Goal: Task Accomplishment & Management: Use online tool/utility

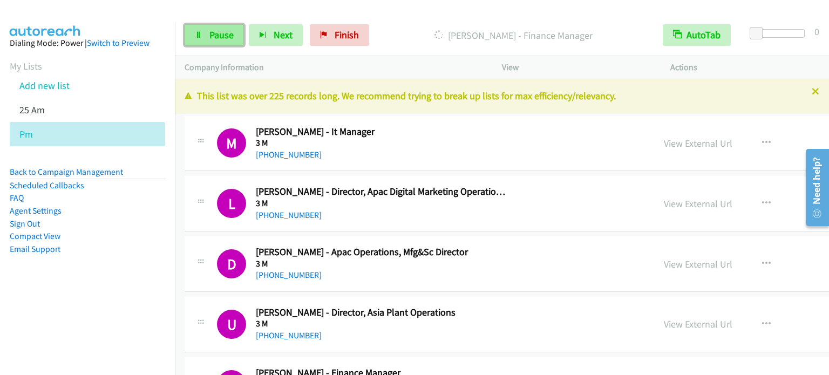
click at [228, 38] on span "Pause" at bounding box center [221, 35] width 24 height 12
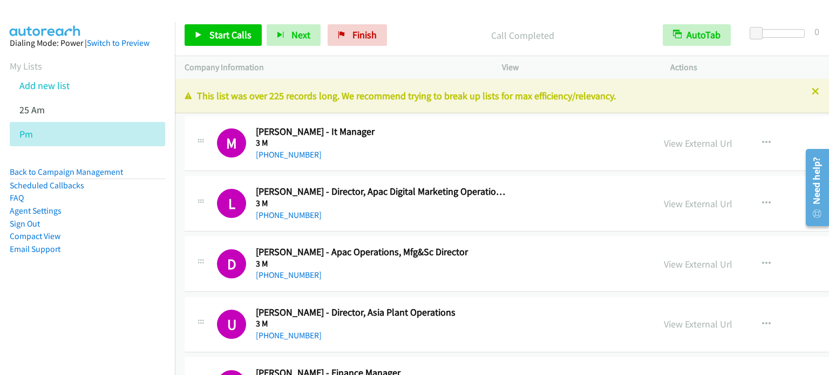
click at [117, 276] on aside "Dialing Mode: Power | Switch to Preview My Lists Add new list 25 Am Pm Back to …" at bounding box center [87, 163] width 175 height 282
click at [158, 259] on aside "Dialing Mode: Power | Switch to Preview My Lists Add new list 25 Am Pm Back to …" at bounding box center [87, 163] width 175 height 282
click at [606, 8] on div at bounding box center [409, 21] width 819 height 42
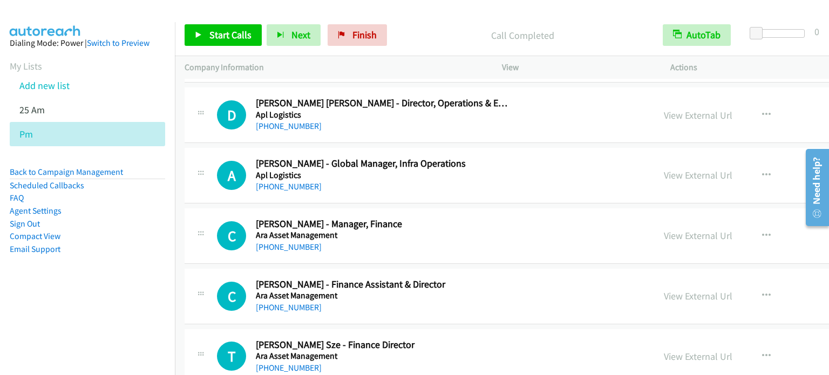
scroll to position [4622, 0]
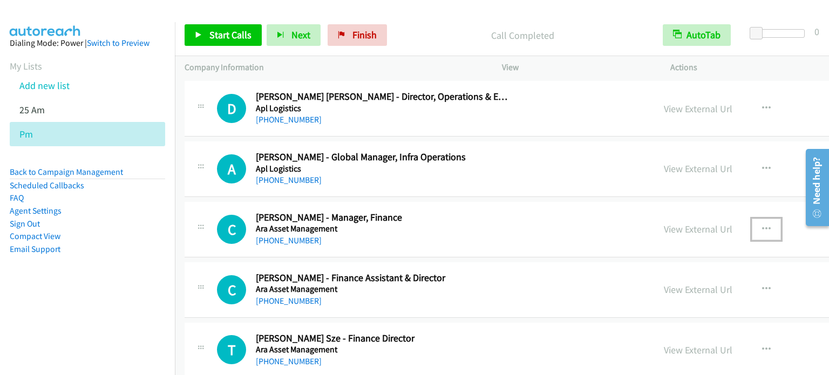
click at [762, 225] on icon "button" at bounding box center [766, 229] width 9 height 9
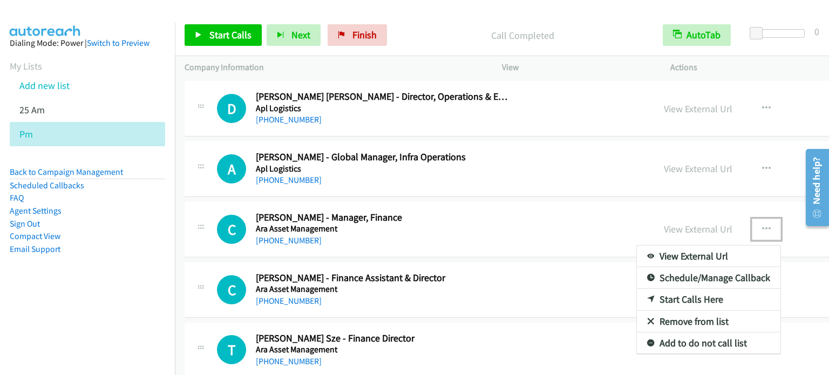
drag, startPoint x: 605, startPoint y: 290, endPoint x: 233, endPoint y: 35, distance: 450.8
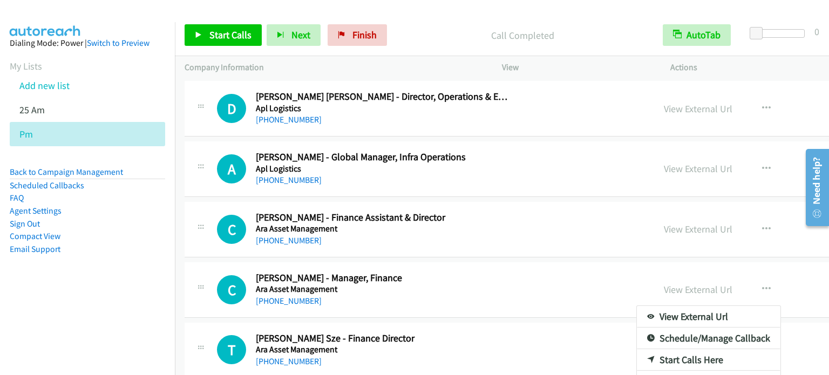
click at [233, 35] on div at bounding box center [414, 187] width 829 height 375
click at [134, 259] on aside "Dialing Mode: Power | Switch to Preview My Lists Add new list 25 Am Pm Back to …" at bounding box center [87, 163] width 175 height 282
click at [236, 45] on link "Start Calls" at bounding box center [223, 35] width 77 height 22
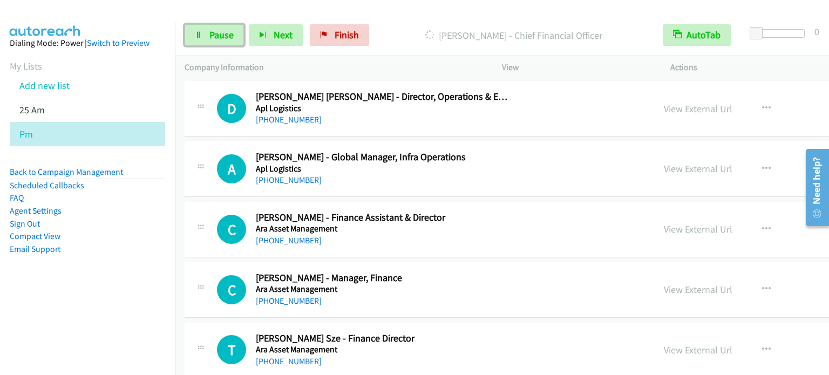
click at [219, 33] on span "Pause" at bounding box center [221, 35] width 24 height 12
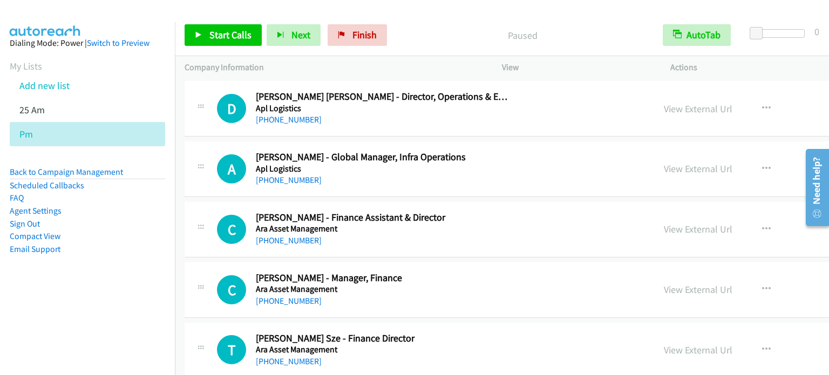
click at [69, 276] on aside "Dialing Mode: Power | Switch to Preview My Lists Add new list 25 Am Pm Back to …" at bounding box center [87, 163] width 175 height 282
click at [356, 32] on span "Finish" at bounding box center [364, 35] width 24 height 12
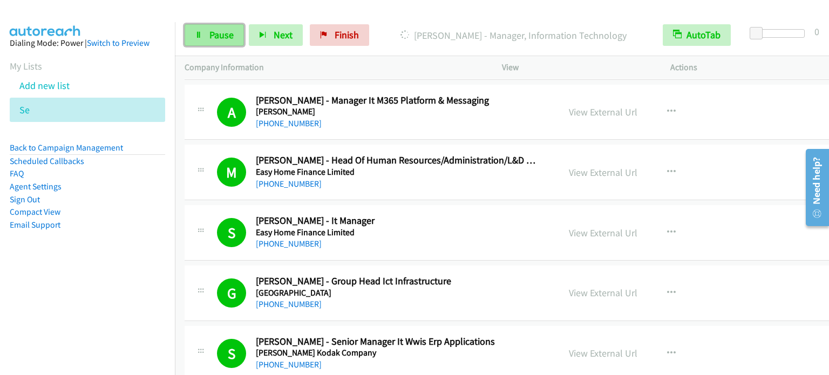
click at [211, 33] on span "Pause" at bounding box center [221, 35] width 24 height 12
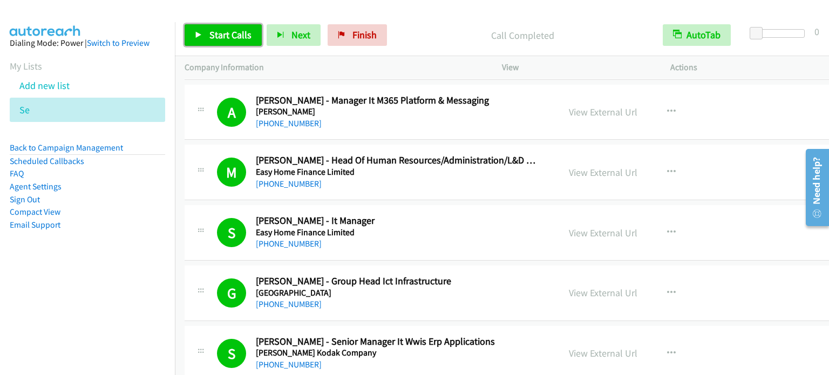
click at [223, 36] on span "Start Calls" at bounding box center [230, 35] width 42 height 12
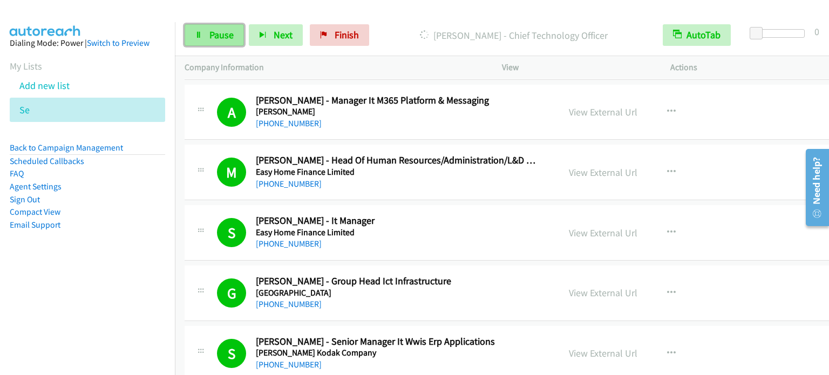
click at [220, 35] on span "Pause" at bounding box center [221, 35] width 24 height 12
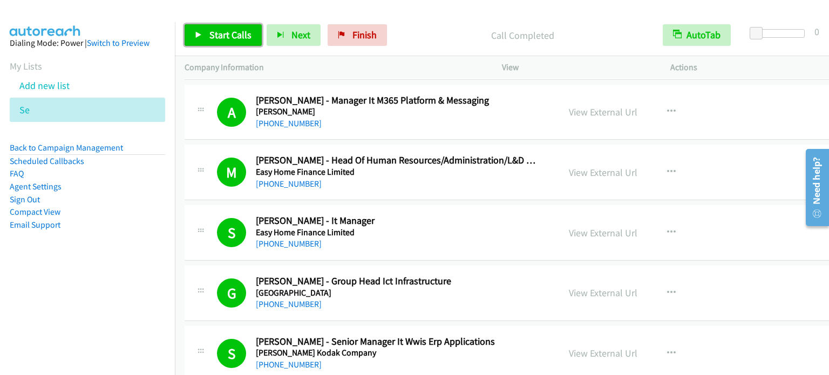
click at [229, 28] on link "Start Calls" at bounding box center [223, 35] width 77 height 22
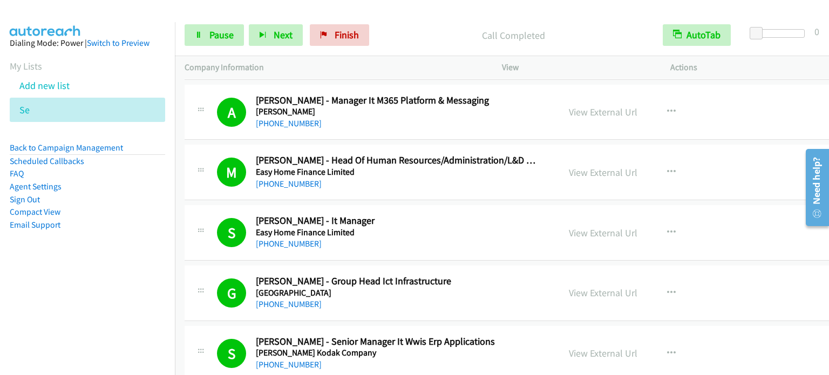
drag, startPoint x: 96, startPoint y: 220, endPoint x: 229, endPoint y: 4, distance: 253.8
click at [96, 220] on li "Email Support" at bounding box center [87, 225] width 155 height 13
click at [226, 29] on span "Pause" at bounding box center [221, 35] width 24 height 12
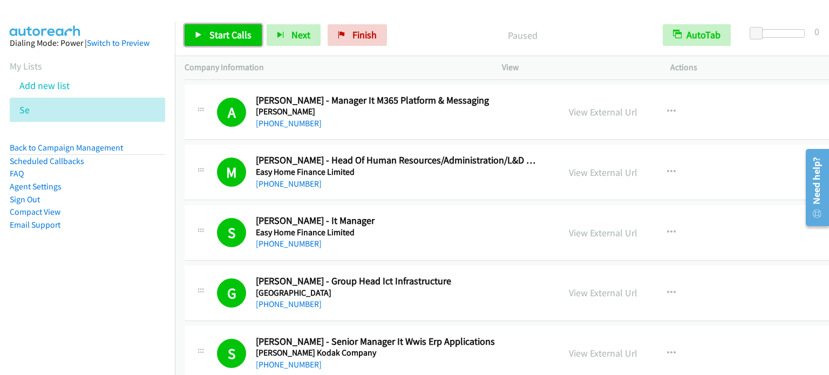
click at [233, 41] on link "Start Calls" at bounding box center [223, 35] width 77 height 22
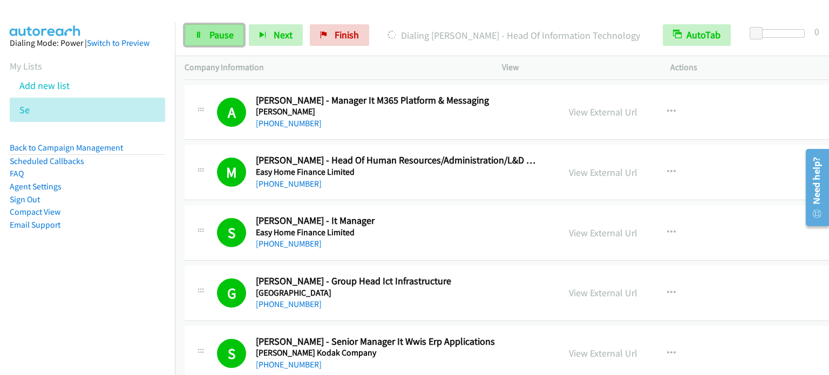
click at [219, 40] on span "Pause" at bounding box center [221, 35] width 24 height 12
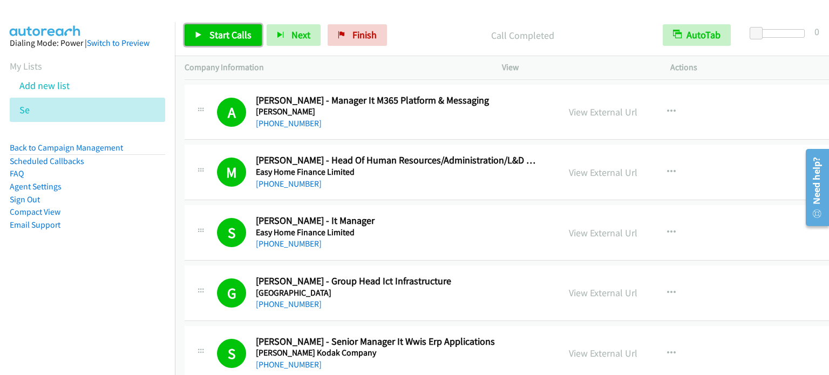
click at [224, 32] on span "Start Calls" at bounding box center [230, 35] width 42 height 12
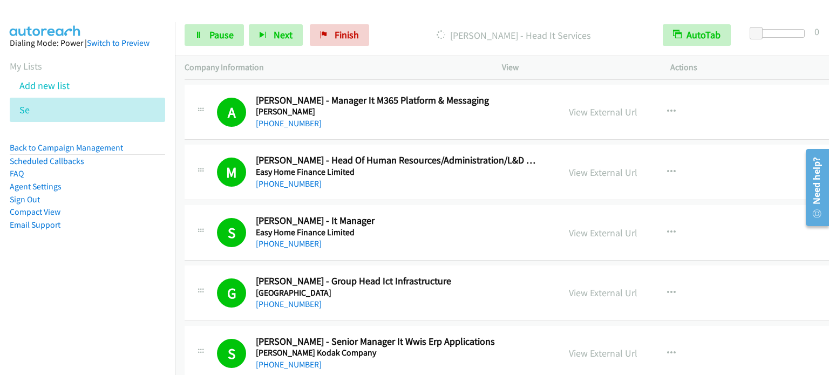
click at [138, 302] on nav "Dialing Mode: Power | Switch to Preview My Lists Add new list Se Back to Campai…" at bounding box center [87, 209] width 175 height 375
click at [123, 272] on aside "Dialing Mode: Power | Switch to Preview My Lists Add new list Se Back to Campai…" at bounding box center [87, 151] width 175 height 258
click at [222, 34] on span "Pause" at bounding box center [221, 35] width 24 height 12
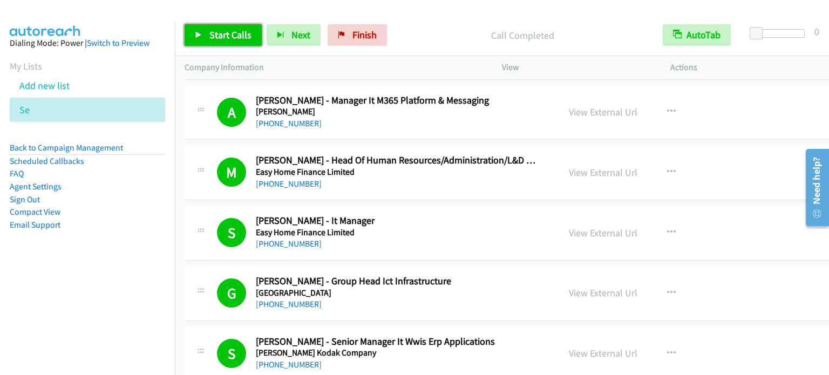
click at [241, 35] on span "Start Calls" at bounding box center [230, 35] width 42 height 12
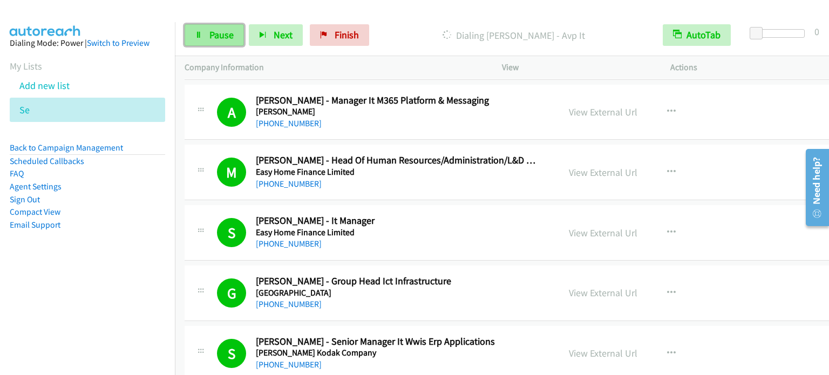
click at [225, 36] on span "Pause" at bounding box center [221, 35] width 24 height 12
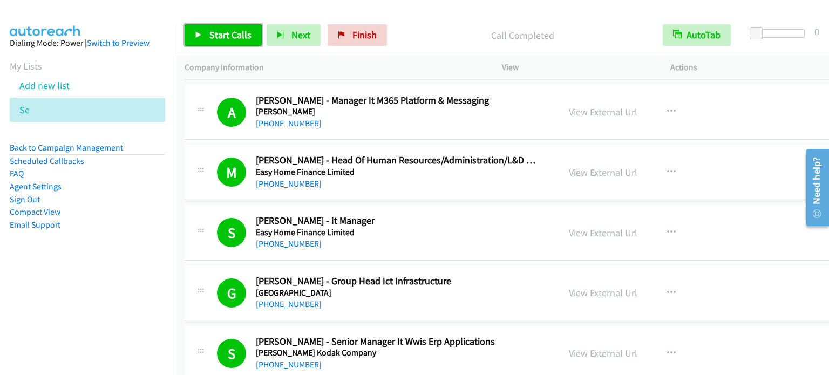
click at [210, 33] on span "Start Calls" at bounding box center [230, 35] width 42 height 12
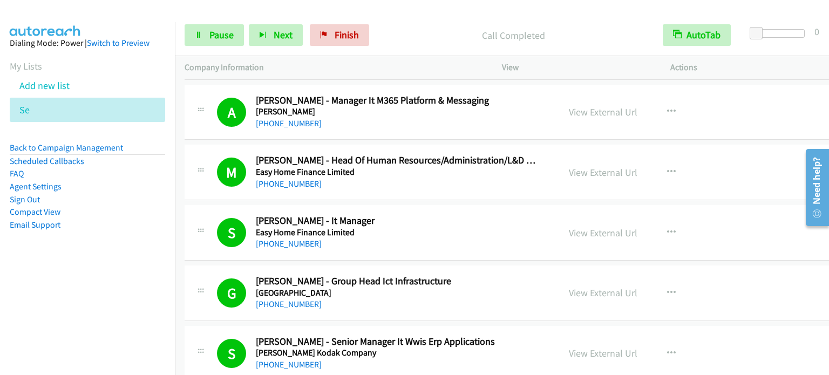
click at [147, 223] on li "Email Support" at bounding box center [87, 225] width 155 height 13
click at [229, 30] on span "Pause" at bounding box center [221, 35] width 24 height 12
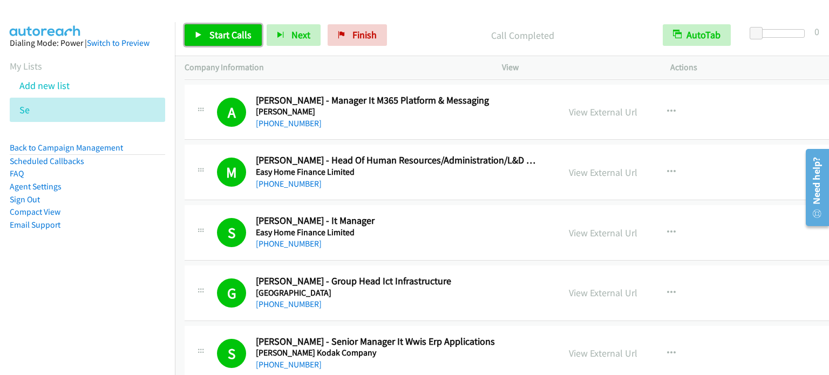
click at [212, 34] on span "Start Calls" at bounding box center [230, 35] width 42 height 12
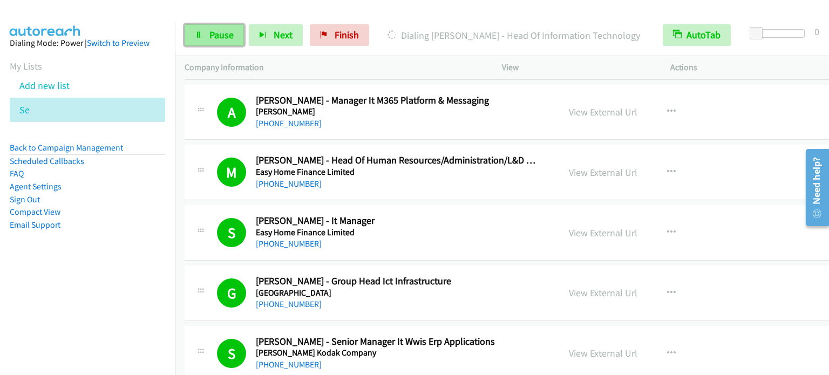
click at [231, 40] on link "Pause" at bounding box center [214, 35] width 59 height 22
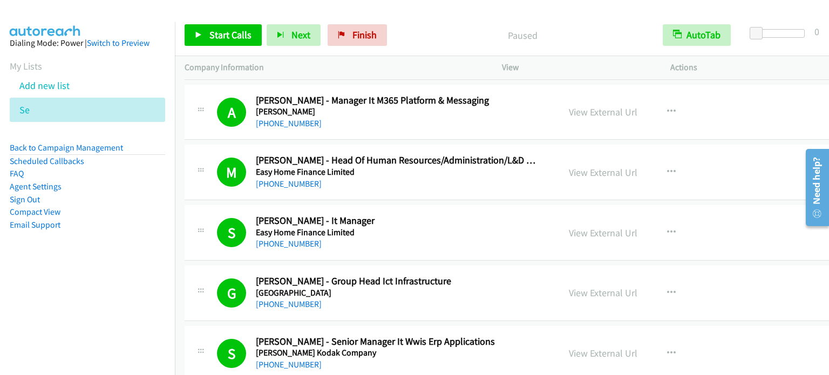
click at [117, 289] on nav "Dialing Mode: Power | Switch to Preview My Lists Add new list Se Back to Campai…" at bounding box center [87, 209] width 175 height 375
click at [230, 36] on span "Start Calls" at bounding box center [230, 35] width 42 height 12
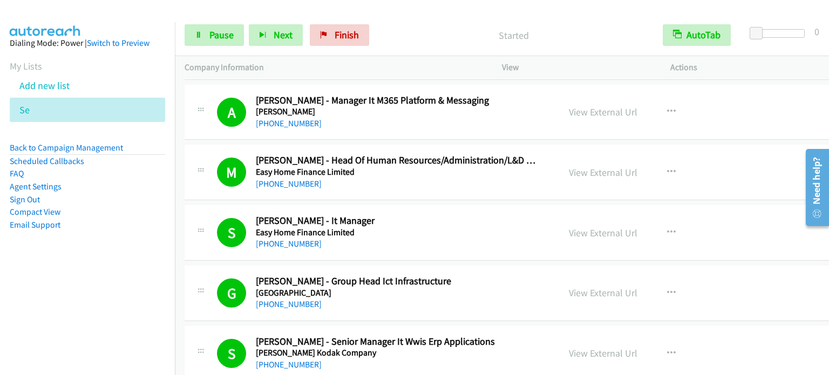
click at [121, 242] on aside "Dialing Mode: Power | Switch to Preview My Lists Add new list Se Back to Campai…" at bounding box center [87, 151] width 175 height 258
click at [225, 36] on span "Pause" at bounding box center [221, 35] width 24 height 12
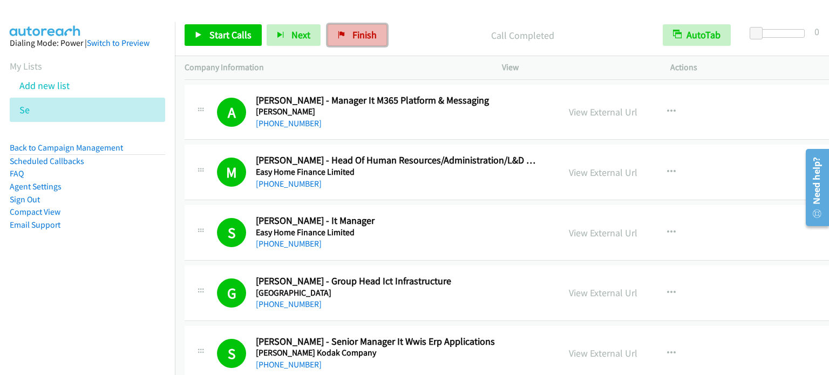
click at [347, 31] on link "Finish" at bounding box center [357, 35] width 59 height 22
